Goal: Book appointment/travel/reservation

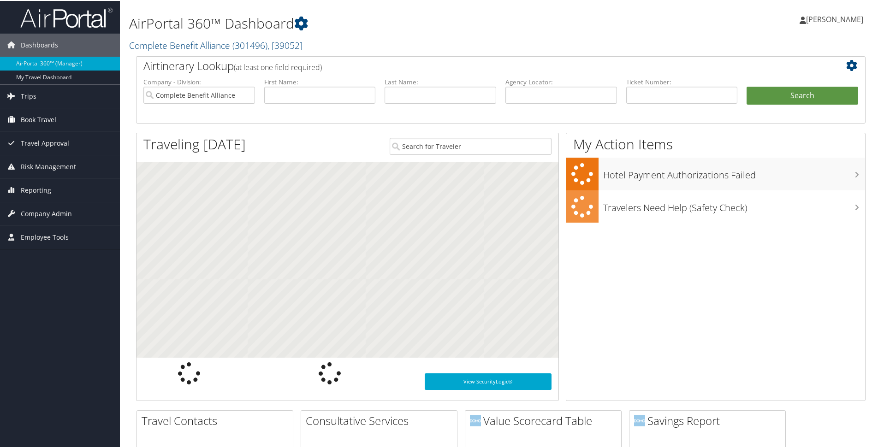
click at [18, 120] on icon at bounding box center [12, 119] width 14 height 14
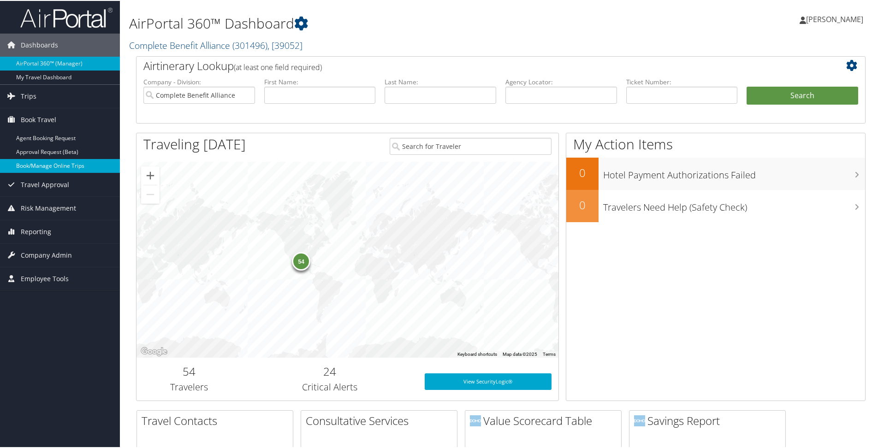
click at [23, 161] on link "Book/Manage Online Trips" at bounding box center [60, 165] width 120 height 14
